Goal: Task Accomplishment & Management: Use online tool/utility

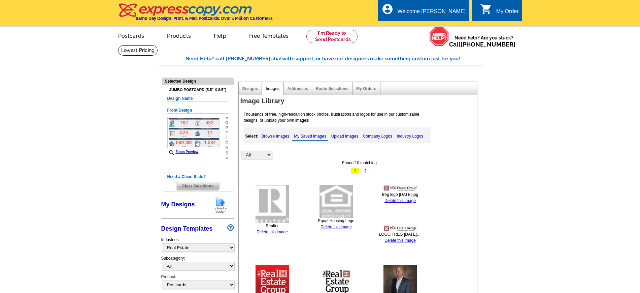
select select "785"
select select "1"
select select "2"
select select "back"
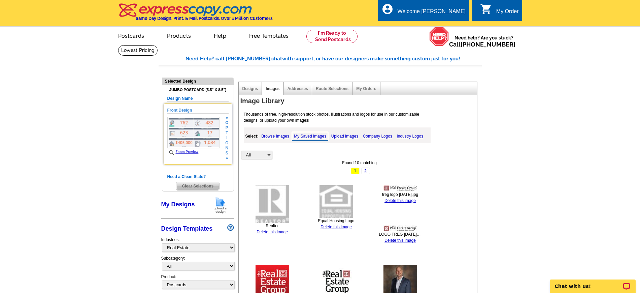
click at [204, 132] on img at bounding box center [193, 132] width 53 height 31
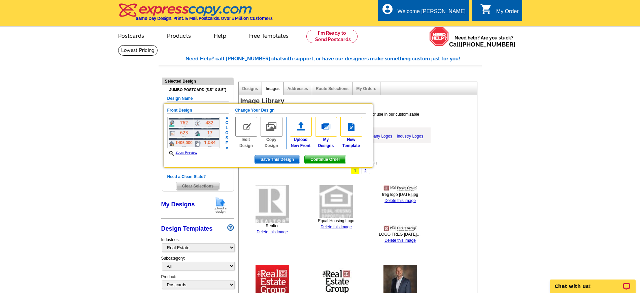
click at [190, 152] on link "Zoom Preview" at bounding box center [182, 153] width 30 height 4
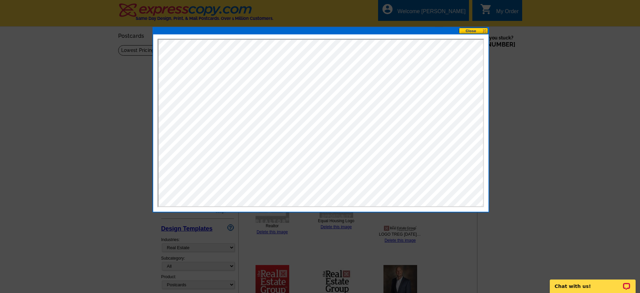
click at [471, 30] on button at bounding box center [474, 31] width 30 height 6
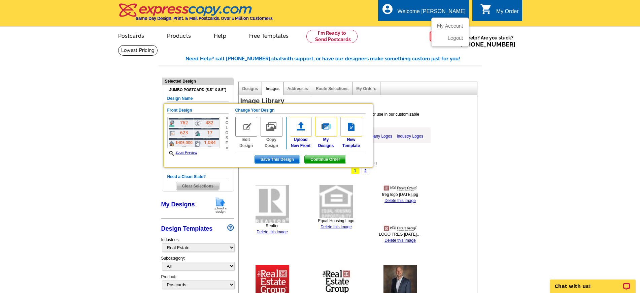
click at [438, 15] on div "Welcome [PERSON_NAME]" at bounding box center [432, 12] width 68 height 9
click at [442, 25] on link "My Account" at bounding box center [448, 26] width 29 height 6
click at [446, 10] on div "Welcome [PERSON_NAME]" at bounding box center [432, 12] width 68 height 9
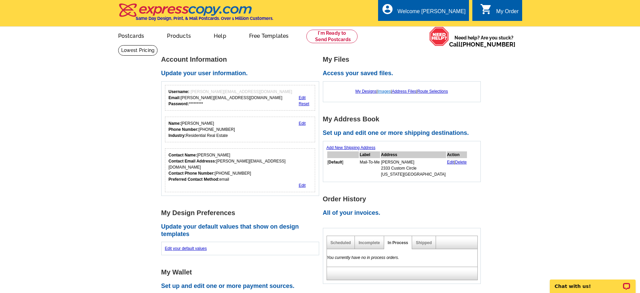
click at [383, 91] on link "Images" at bounding box center [383, 91] width 13 height 5
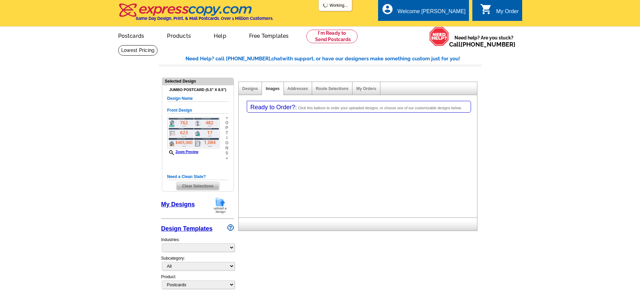
select select "1"
select select "2"
select select "back"
select select "785"
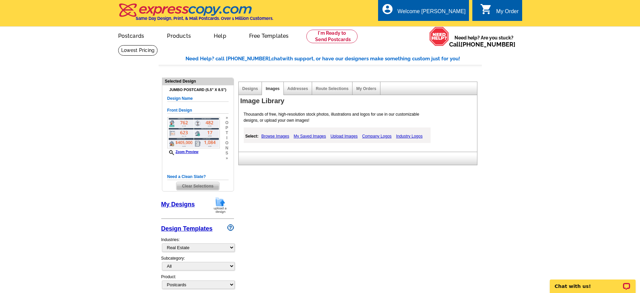
click at [313, 137] on link "My Saved Images" at bounding box center [310, 136] width 36 height 8
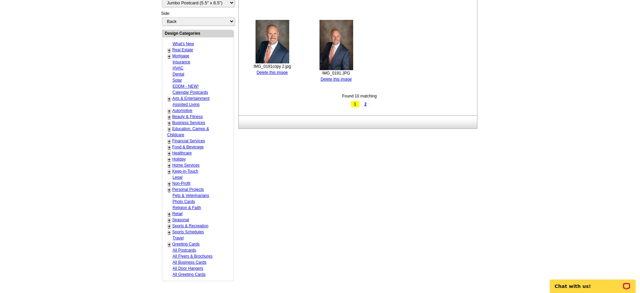
scroll to position [337, 0]
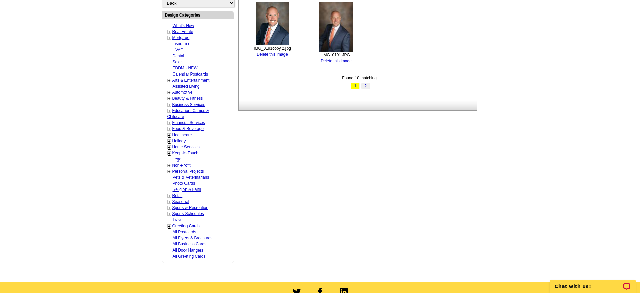
click at [365, 86] on link "2" at bounding box center [365, 85] width 9 height 7
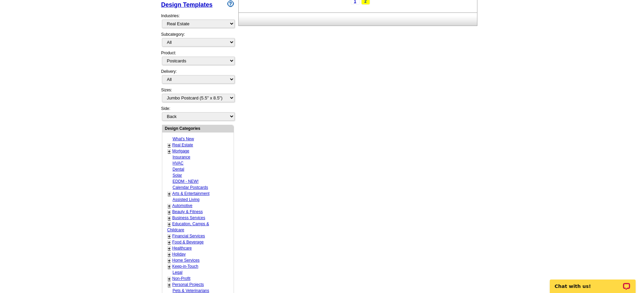
scroll to position [0, 0]
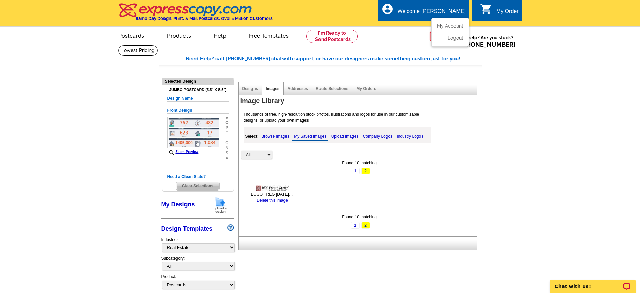
click at [442, 9] on div "Welcome [PERSON_NAME]" at bounding box center [432, 12] width 68 height 9
click at [447, 25] on link "My Account" at bounding box center [448, 26] width 29 height 6
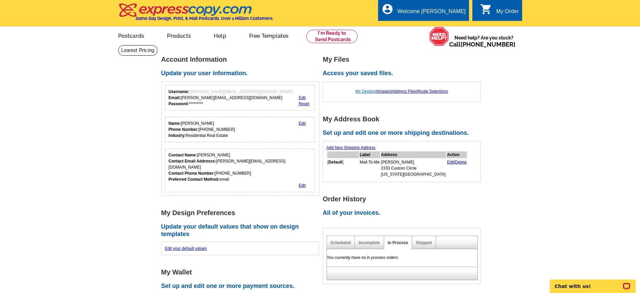
click at [362, 92] on link "My Designs" at bounding box center [366, 91] width 21 height 5
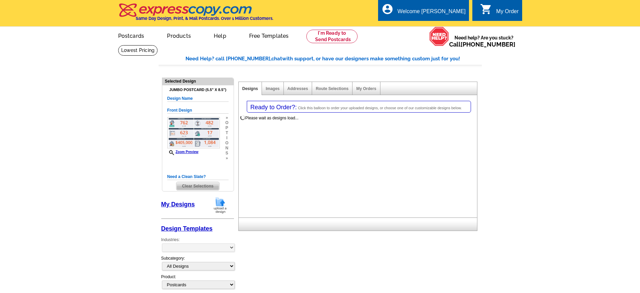
select select "1"
select select "2"
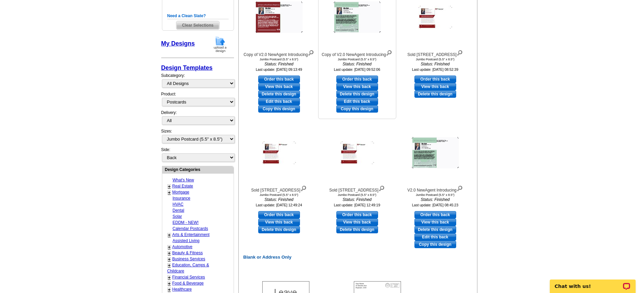
scroll to position [295, 0]
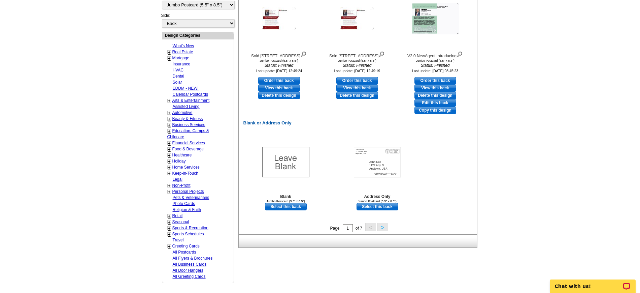
click at [382, 227] on button ">" at bounding box center [382, 227] width 11 height 8
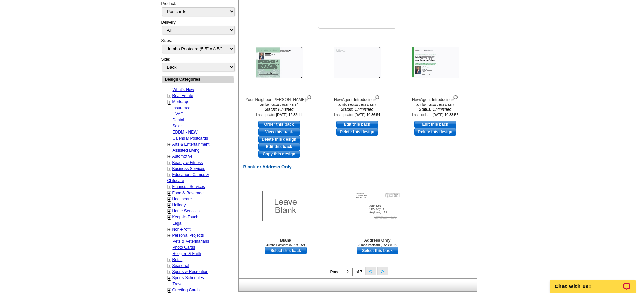
scroll to position [268, 0]
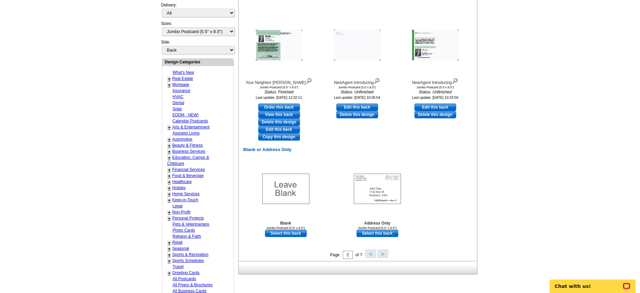
click at [382, 253] on button ">" at bounding box center [382, 253] width 11 height 8
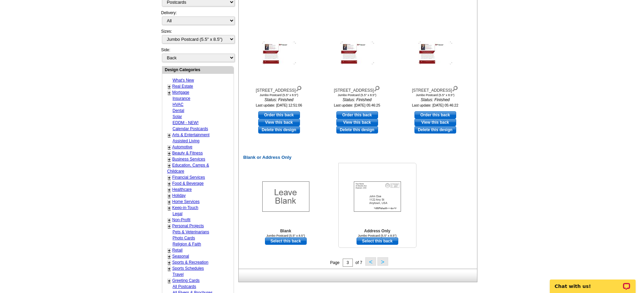
scroll to position [310, 0]
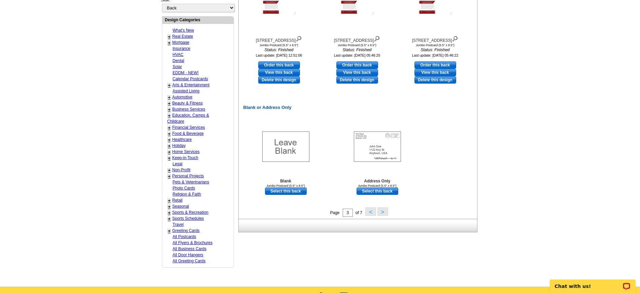
click at [382, 215] on button ">" at bounding box center [382, 211] width 11 height 8
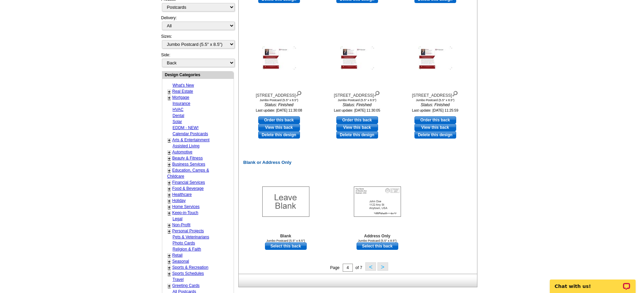
scroll to position [268, 0]
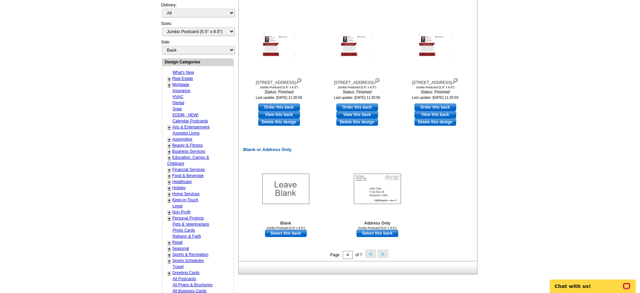
click at [385, 253] on button ">" at bounding box center [382, 253] width 11 height 8
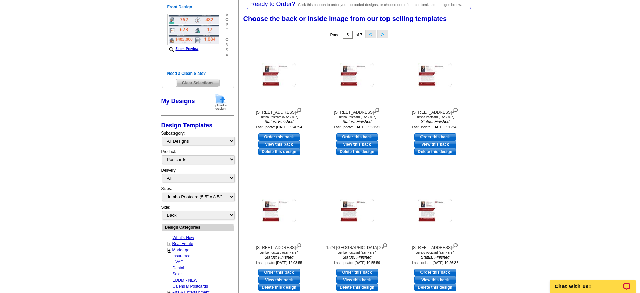
scroll to position [100, 0]
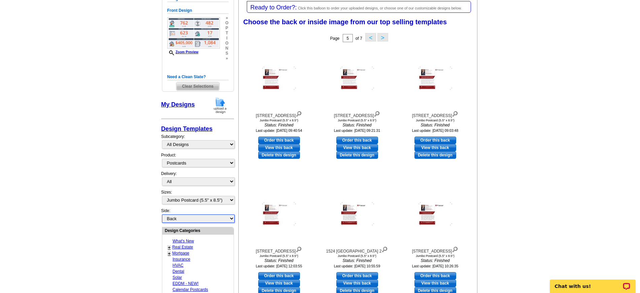
click at [231, 218] on select "Front Back" at bounding box center [198, 218] width 73 height 8
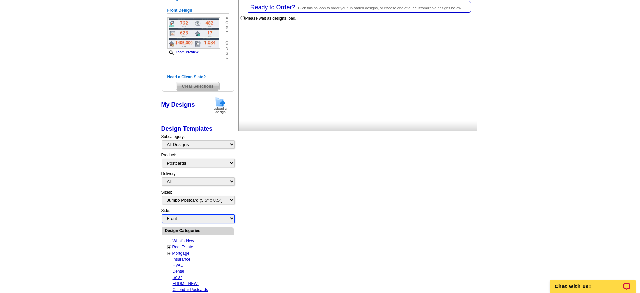
click at [162, 214] on select "Front Back" at bounding box center [198, 218] width 73 height 8
select select "front"
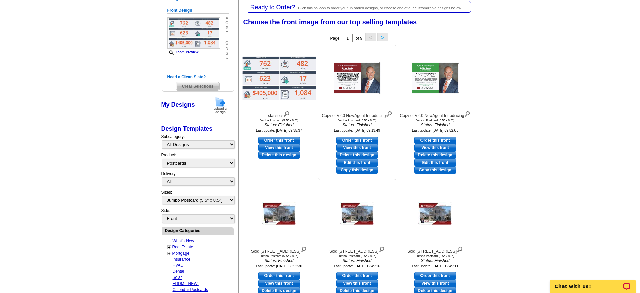
click at [367, 147] on link "View this front" at bounding box center [357, 147] width 42 height 7
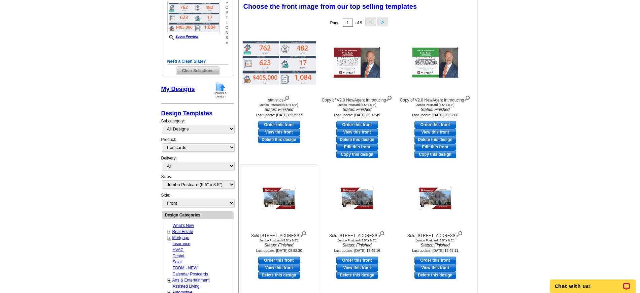
scroll to position [142, 0]
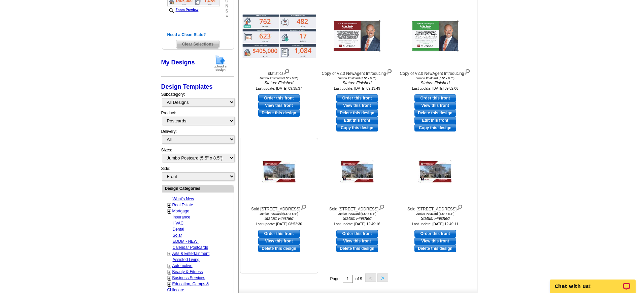
click at [288, 240] on link "View this front" at bounding box center [279, 240] width 42 height 7
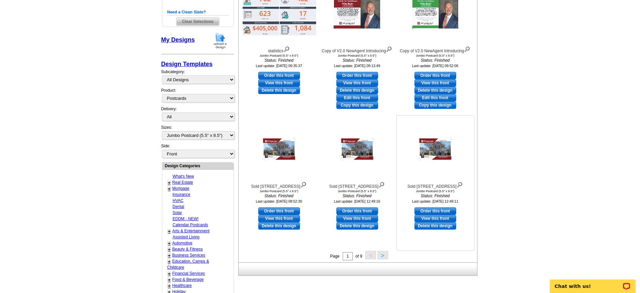
scroll to position [184, 0]
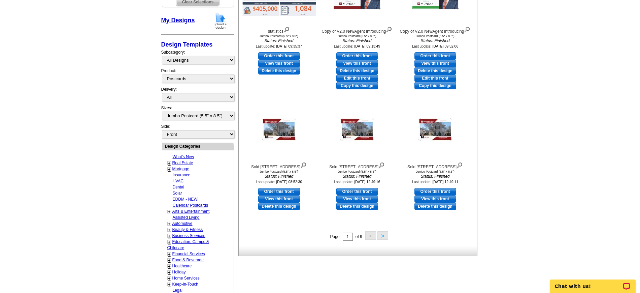
click at [382, 234] on button ">" at bounding box center [382, 235] width 11 height 8
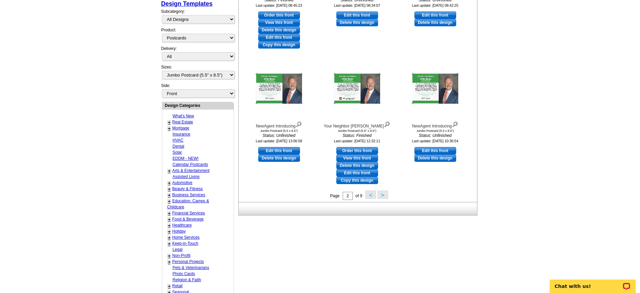
scroll to position [226, 0]
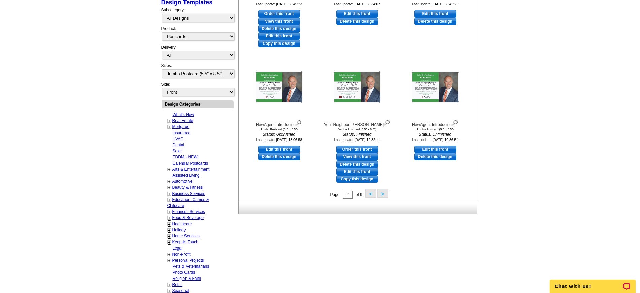
click at [383, 195] on button ">" at bounding box center [382, 193] width 11 height 8
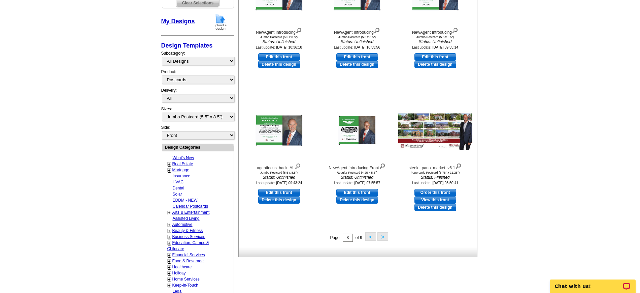
scroll to position [184, 0]
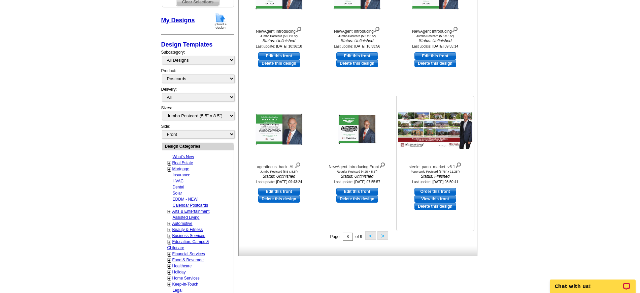
click at [448, 199] on link "View this front" at bounding box center [436, 198] width 42 height 7
